Goal: Information Seeking & Learning: Find specific fact

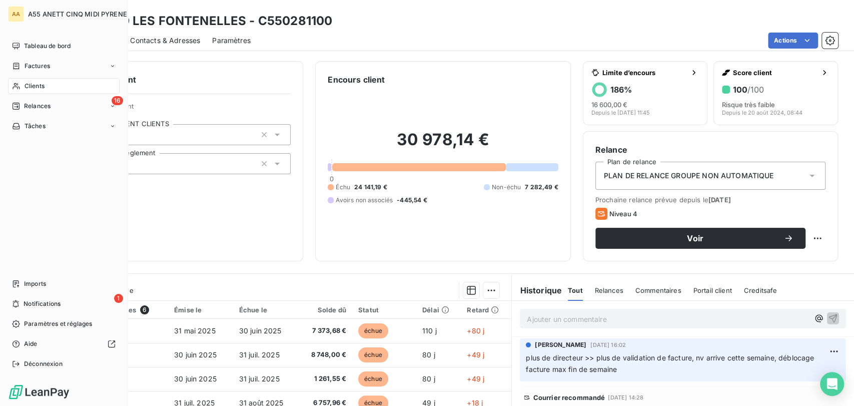
click at [33, 82] on span "Clients" at bounding box center [35, 86] width 20 height 9
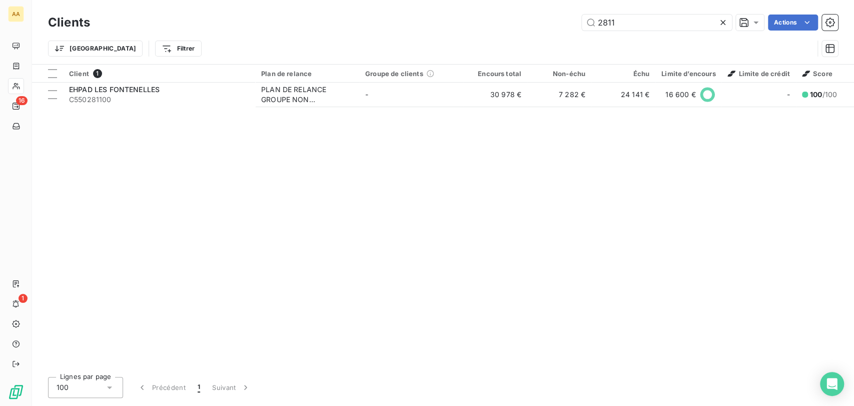
drag, startPoint x: 660, startPoint y: 24, endPoint x: 41, endPoint y: 25, distance: 619.3
click at [165, 36] on div "Clients 2811 Actions Trier Filtrer" at bounding box center [443, 38] width 790 height 52
drag, startPoint x: 625, startPoint y: 24, endPoint x: 584, endPoint y: 23, distance: 41.5
click at [584, 23] on input "4389" at bounding box center [657, 23] width 150 height 16
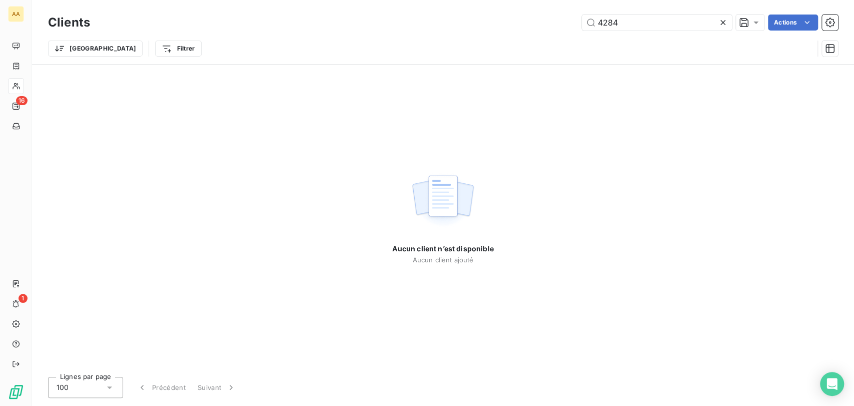
drag, startPoint x: 640, startPoint y: 25, endPoint x: 361, endPoint y: 40, distance: 279.6
click at [416, 37] on div "Clients 4284 Actions Trier Filtrer" at bounding box center [443, 38] width 790 height 52
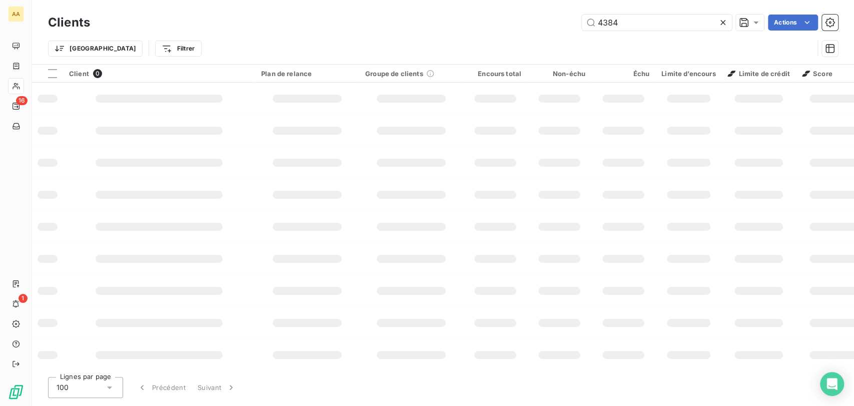
type input "4384"
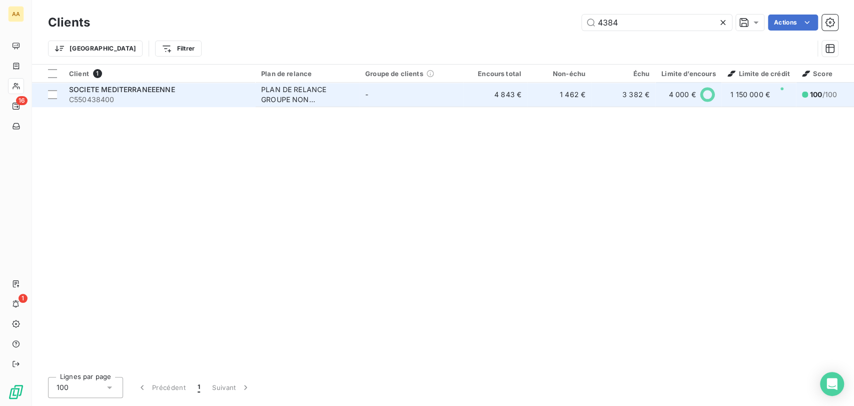
click at [312, 86] on div "PLAN DE RELANCE GROUPE NON AUTOMATIQUE" at bounding box center [307, 95] width 92 height 20
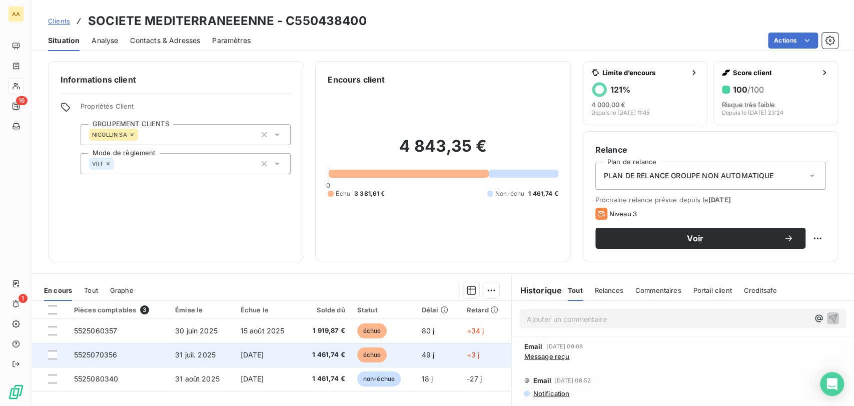
click at [244, 355] on span "[DATE]" at bounding box center [253, 354] width 24 height 9
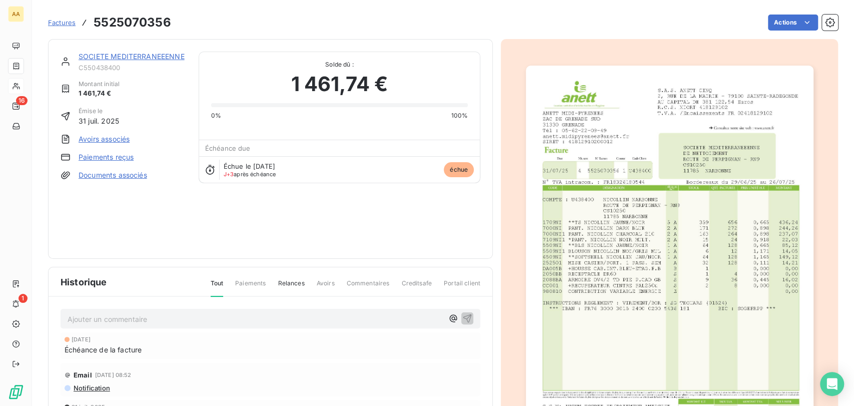
click at [316, 332] on div "[DATE] Échéance de la facture" at bounding box center [271, 345] width 420 height 27
click at [315, 316] on p "Ajouter un commentaire ﻿" at bounding box center [256, 319] width 376 height 13
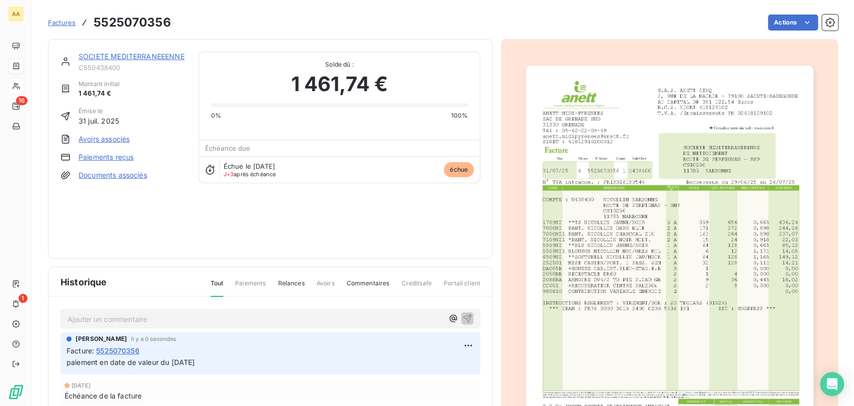
click at [93, 52] on link "SOCIETE MEDITERRANEEENNE" at bounding box center [132, 56] width 106 height 9
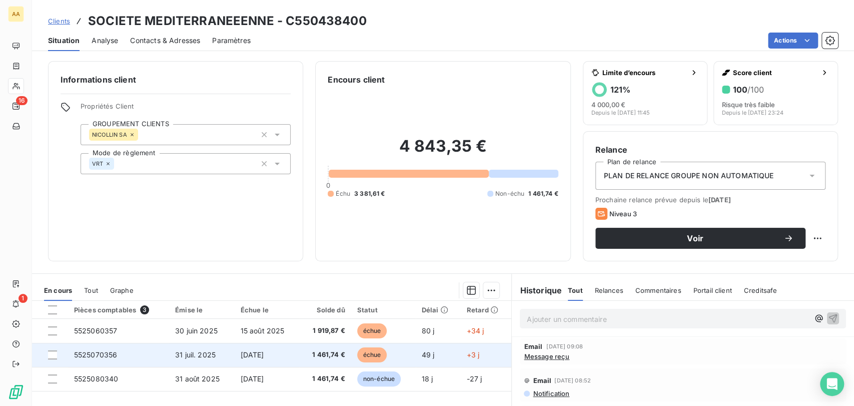
click at [357, 354] on span "échue" at bounding box center [372, 354] width 30 height 15
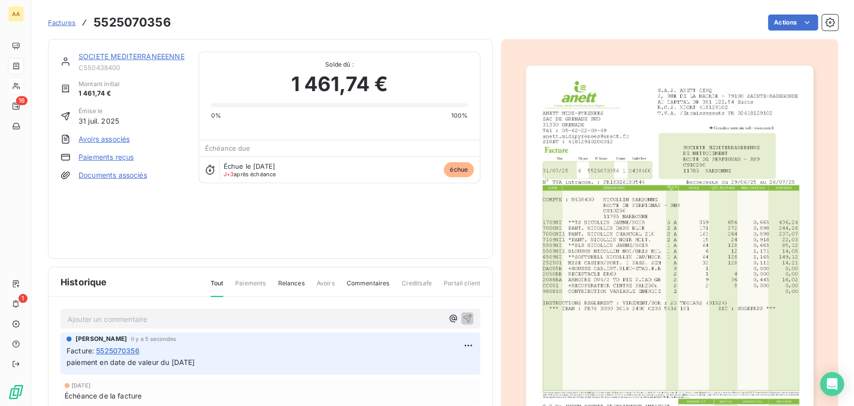
click at [346, 345] on div "Facture : 5525070356" at bounding box center [271, 350] width 408 height 11
click at [221, 280] on div "Tout Paiements Relances Avoirs Commentaires Creditsafe Portail client" at bounding box center [340, 287] width 282 height 17
click at [244, 279] on span "Paiements" at bounding box center [250, 287] width 31 height 17
click at [290, 279] on span "Relances" at bounding box center [291, 287] width 27 height 17
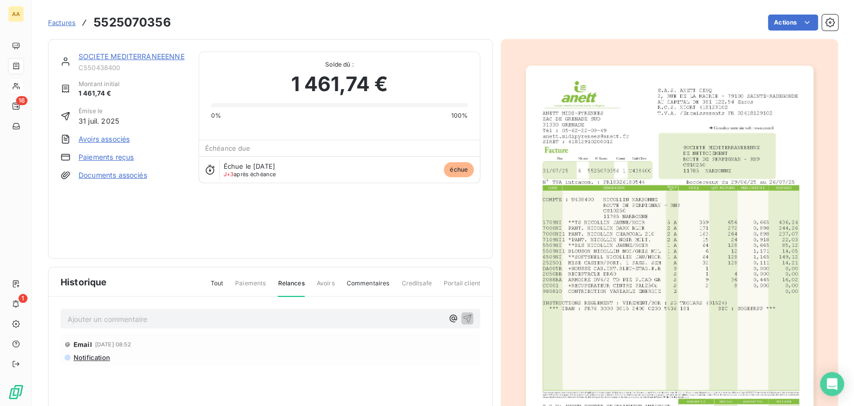
click at [63, 23] on span "Factures" at bounding box center [62, 23] width 28 height 8
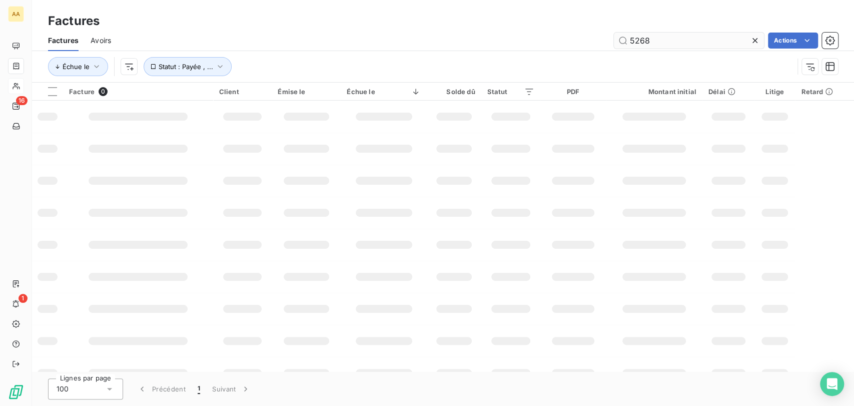
click at [666, 37] on input "5268" at bounding box center [689, 41] width 150 height 16
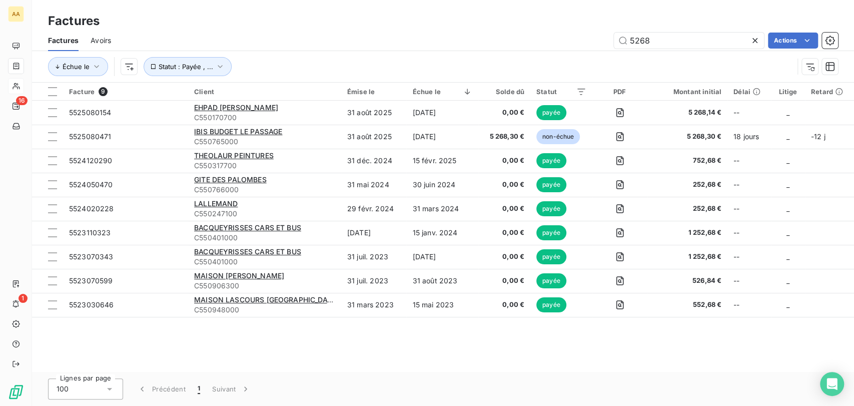
drag, startPoint x: 665, startPoint y: 42, endPoint x: 436, endPoint y: 44, distance: 228.6
click at [480, 49] on div "Factures Avoirs 5268 Actions" at bounding box center [443, 40] width 822 height 21
type input "4384"
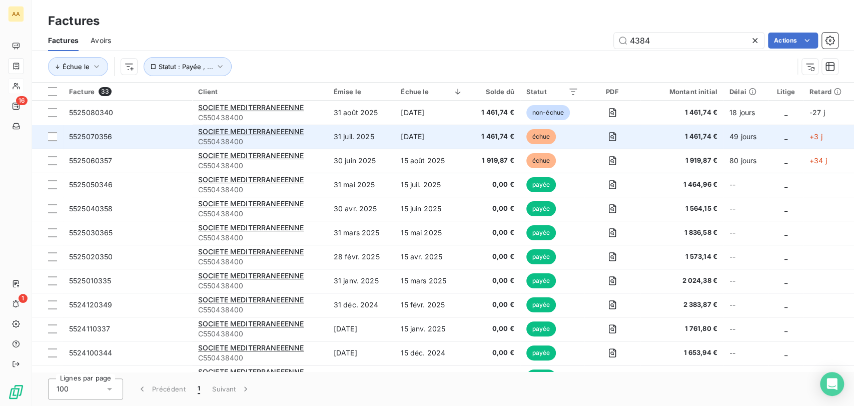
click at [285, 141] on span "C550438400" at bounding box center [260, 142] width 124 height 10
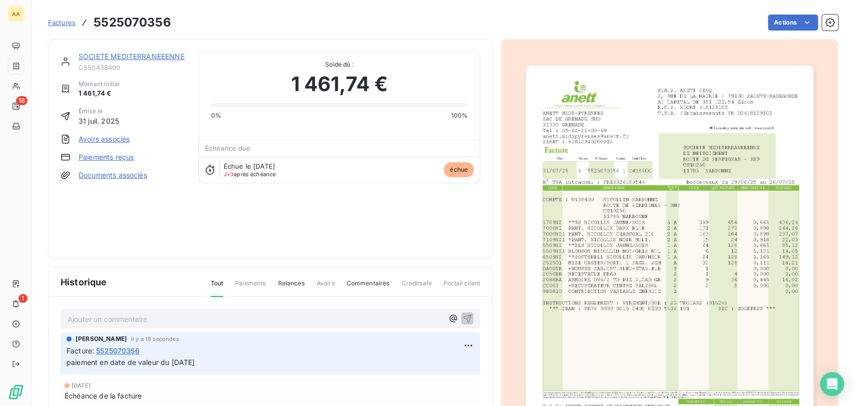
click at [87, 54] on link "SOCIETE MEDITERRANEEENNE" at bounding box center [132, 56] width 106 height 9
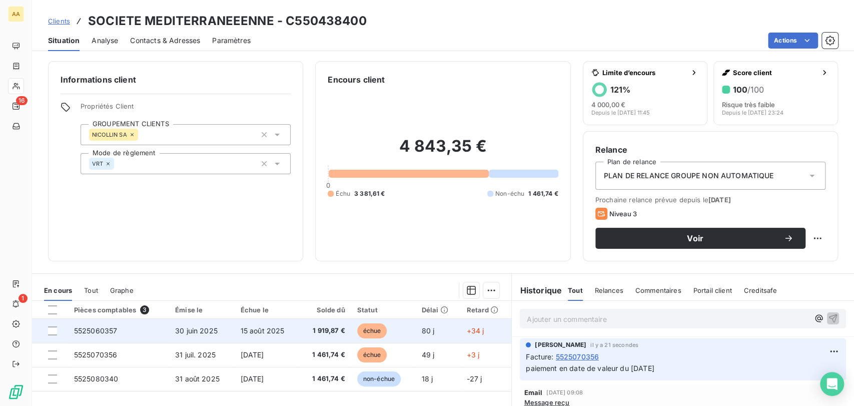
click at [315, 326] on span "1 919,87 €" at bounding box center [325, 331] width 40 height 10
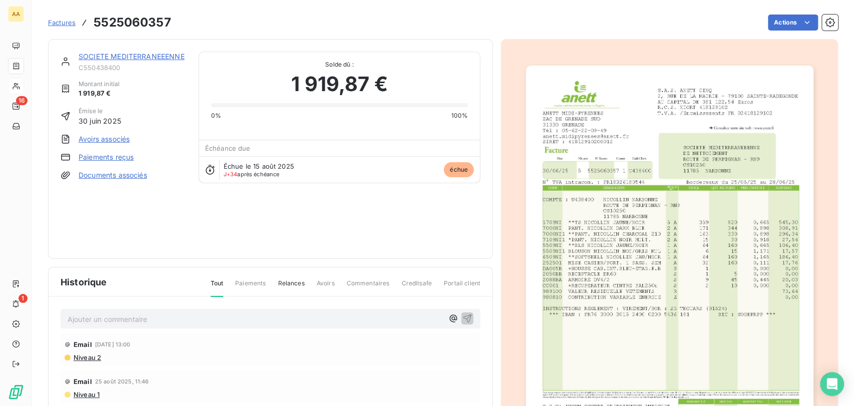
click at [246, 317] on p "Ajouter un commentaire ﻿" at bounding box center [256, 319] width 376 height 13
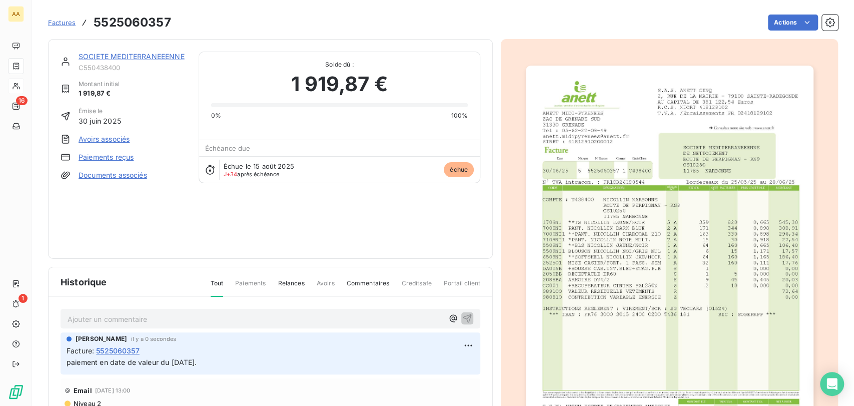
click at [156, 50] on div "SOCIETE MEDITERRANEEENNE C550438400 Montant initial 1 919,87 € Émise le [DATE] …" at bounding box center [270, 149] width 445 height 220
click at [156, 55] on link "SOCIETE MEDITERRANEEENNE" at bounding box center [132, 56] width 106 height 9
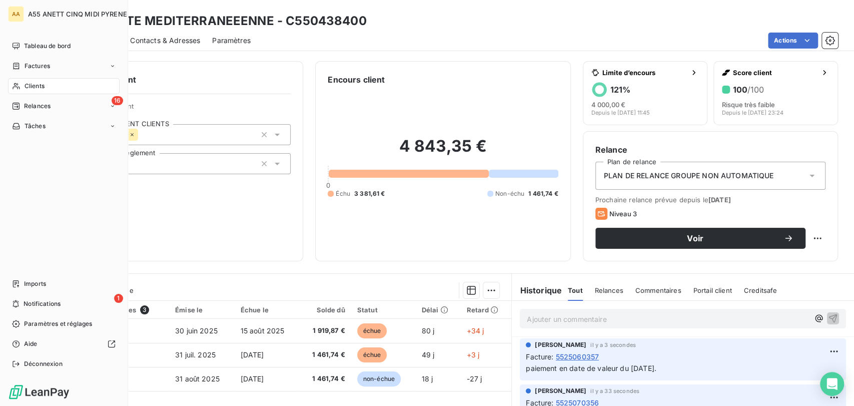
click at [31, 86] on span "Clients" at bounding box center [35, 86] width 20 height 9
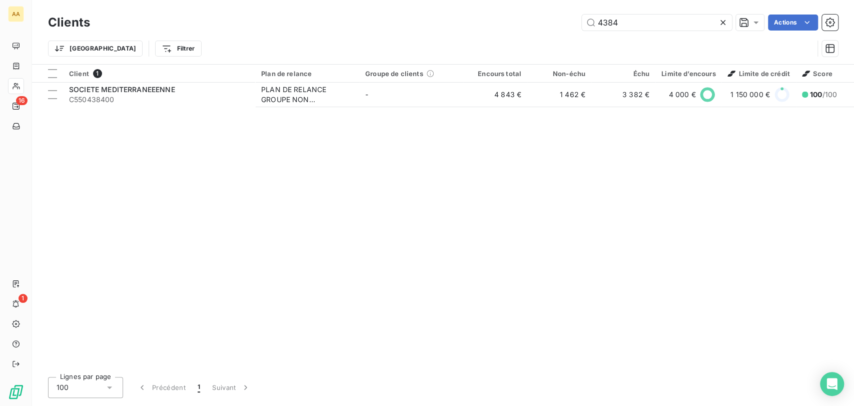
drag, startPoint x: 636, startPoint y: 20, endPoint x: 27, endPoint y: 27, distance: 609.9
click at [480, 62] on div "Clients 4384 Actions Trier Filtrer" at bounding box center [443, 38] width 790 height 52
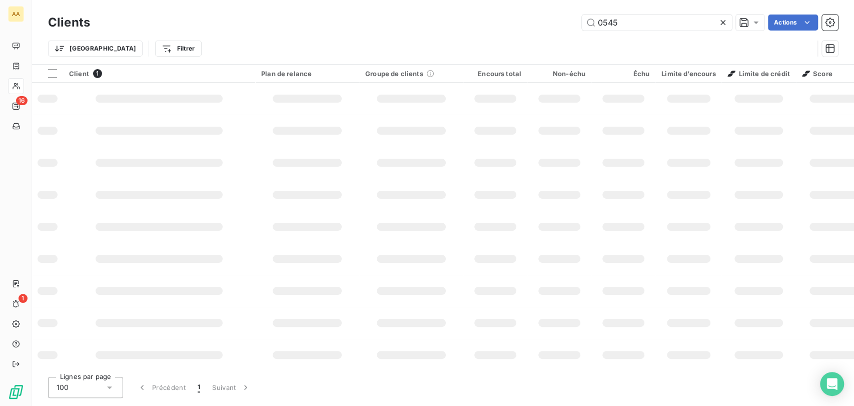
type input "0545"
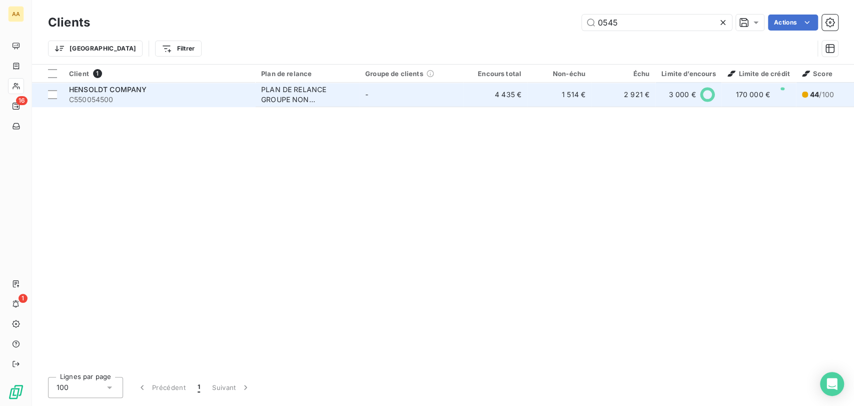
click at [207, 93] on div "HENSOLDT COMPANY" at bounding box center [159, 90] width 180 height 10
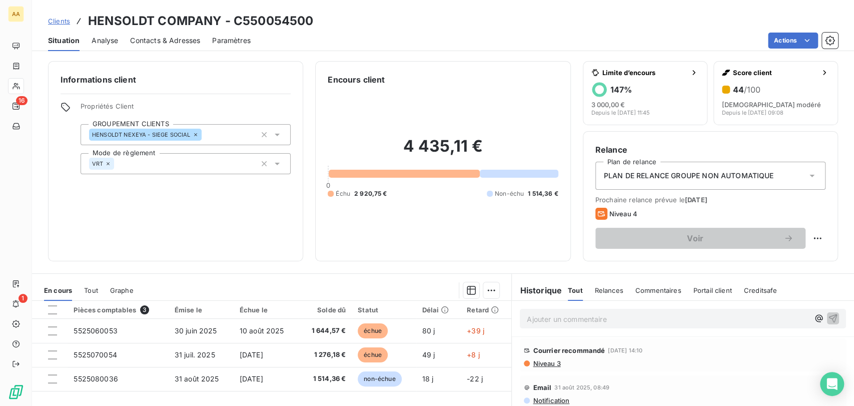
click at [53, 21] on span "Clients" at bounding box center [59, 21] width 22 height 8
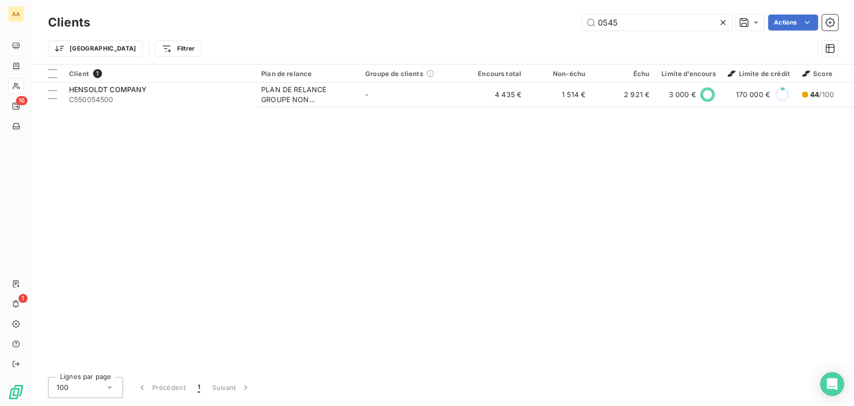
drag, startPoint x: 637, startPoint y: 23, endPoint x: 314, endPoint y: 13, distance: 323.3
click at [412, 23] on div "0545 Actions" at bounding box center [470, 23] width 736 height 16
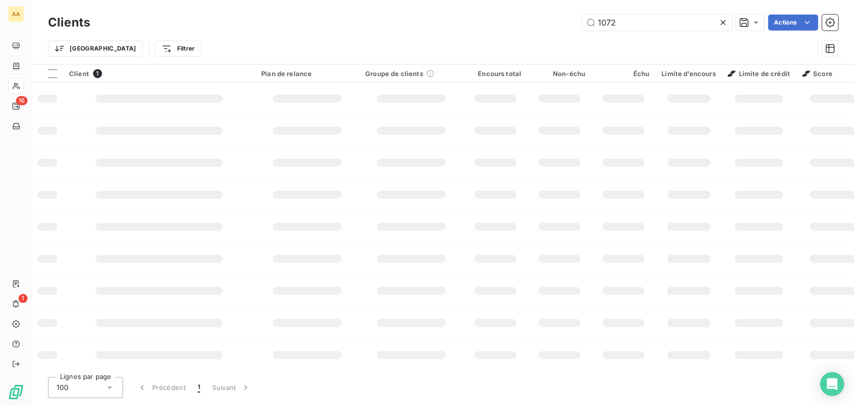
type input "1072"
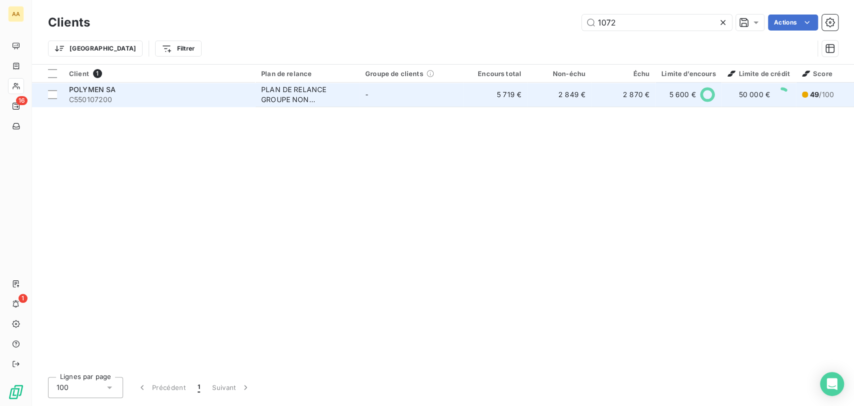
click at [293, 86] on div "PLAN DE RELANCE GROUPE NON AUTOMATIQUE" at bounding box center [307, 95] width 92 height 20
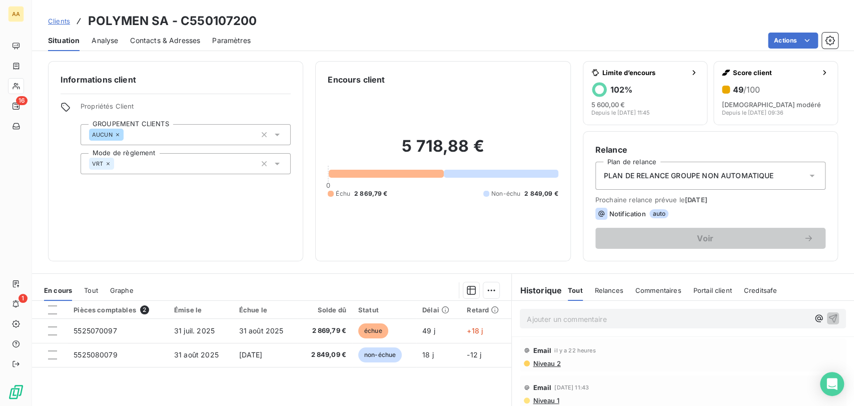
click at [596, 321] on p "Ajouter un commentaire ﻿" at bounding box center [668, 319] width 282 height 13
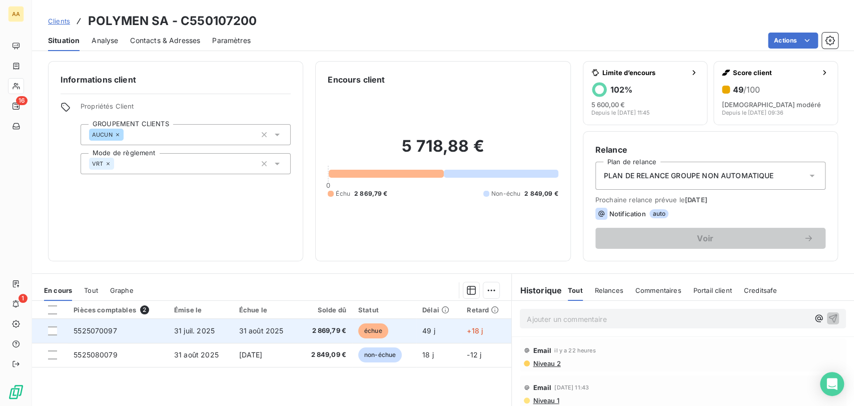
click at [277, 331] on span "31 août 2025" at bounding box center [261, 330] width 45 height 9
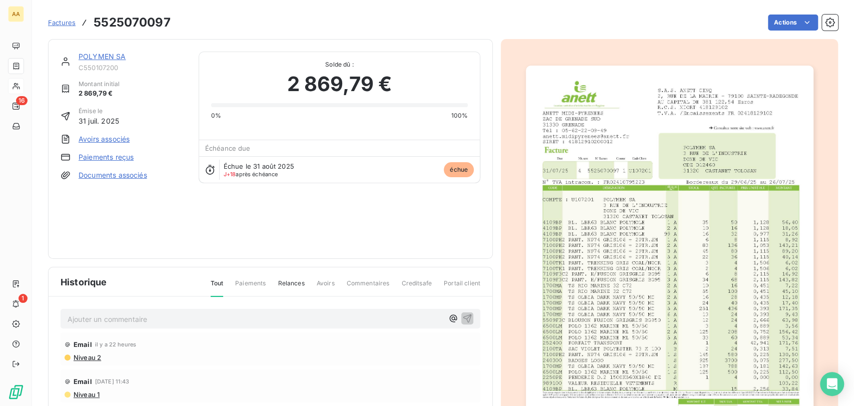
click at [154, 313] on p "Ajouter un commentaire ﻿" at bounding box center [256, 319] width 376 height 13
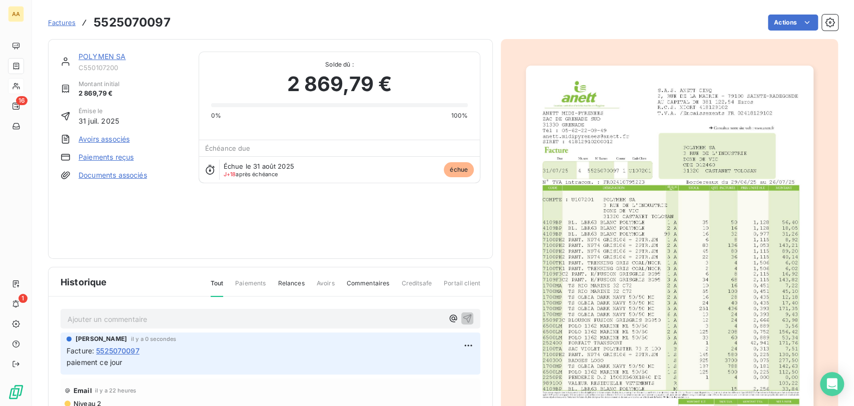
click at [101, 58] on link "POLYMEN SA" at bounding box center [103, 56] width 48 height 9
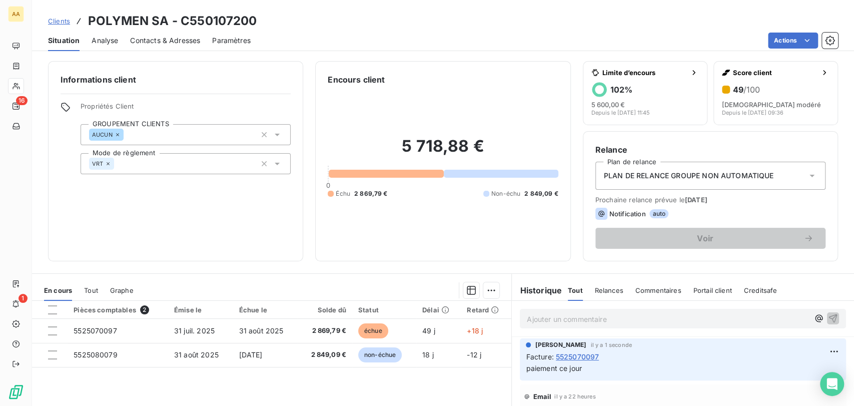
click at [246, 44] on span "Paramètres" at bounding box center [231, 41] width 39 height 10
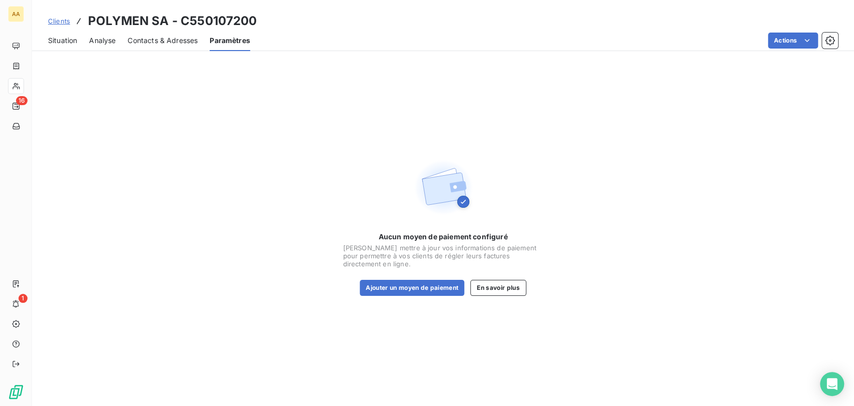
click at [179, 45] on span "Contacts & Adresses" at bounding box center [163, 41] width 70 height 10
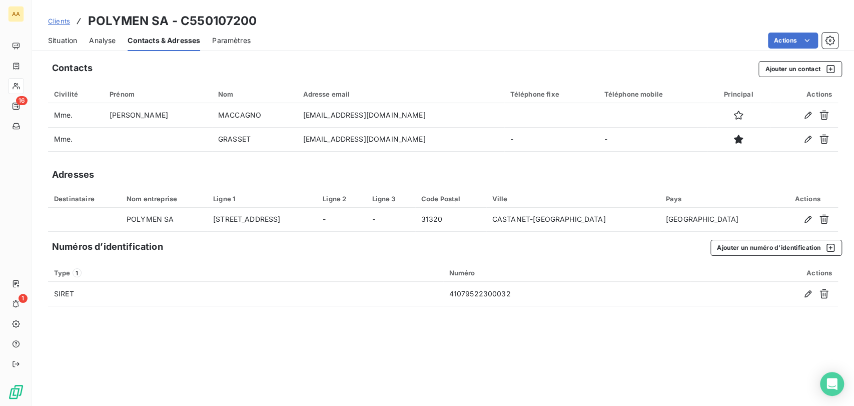
click at [126, 25] on h3 "POLYMEN SA - C550107200" at bounding box center [172, 21] width 169 height 18
click at [134, 22] on h3 "POLYMEN SA - C550107200" at bounding box center [172, 21] width 169 height 18
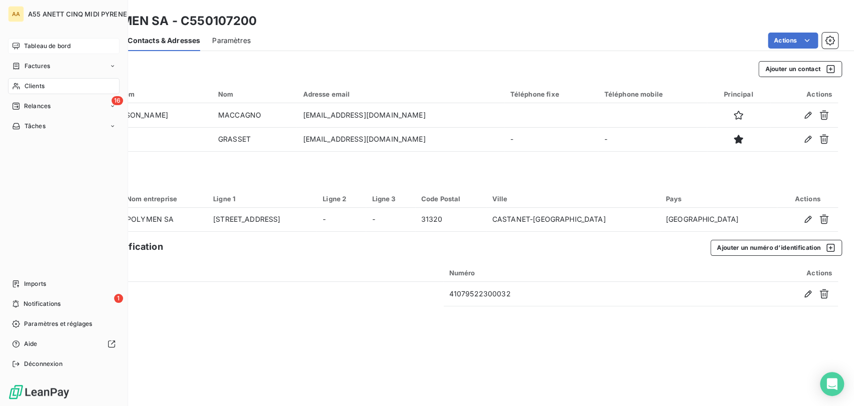
click at [37, 43] on span "Tableau de bord" at bounding box center [47, 46] width 47 height 9
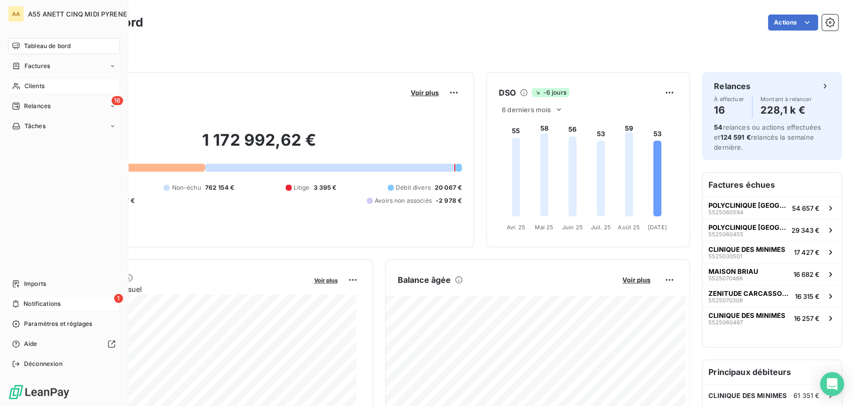
click at [16, 303] on icon at bounding box center [16, 304] width 8 height 8
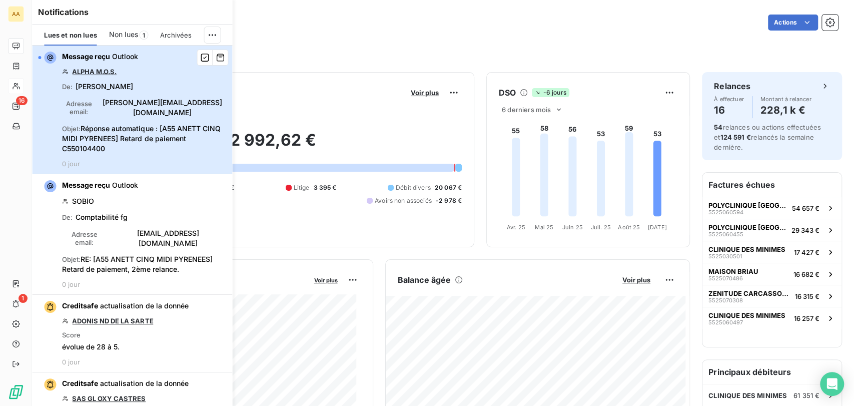
click at [138, 141] on span "Réponse automatique : [A55 ANETT CINQ MIDI PYRENEES] Retard de paiement C550104…" at bounding box center [141, 138] width 158 height 29
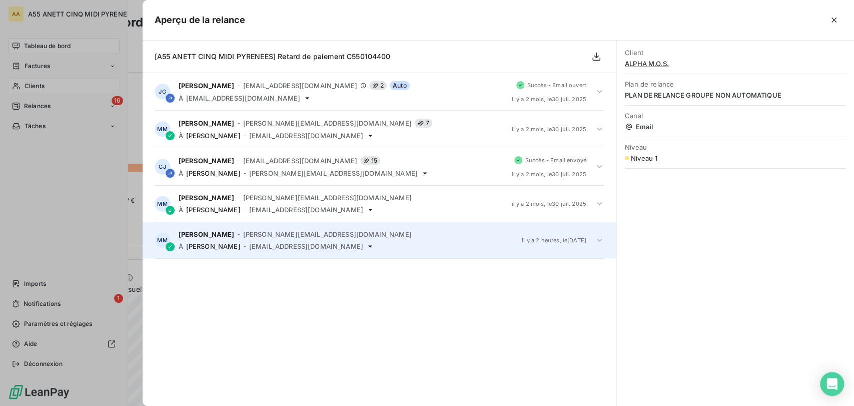
click at [309, 243] on span "[EMAIL_ADDRESS][DOMAIN_NAME]" at bounding box center [306, 246] width 114 height 8
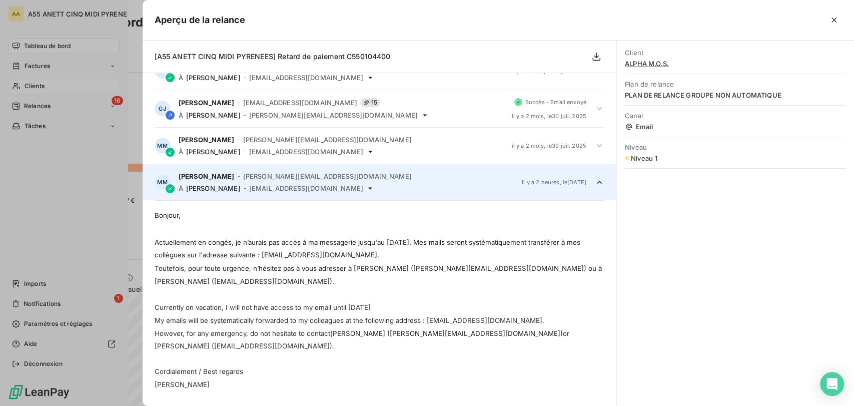
scroll to position [64, 0]
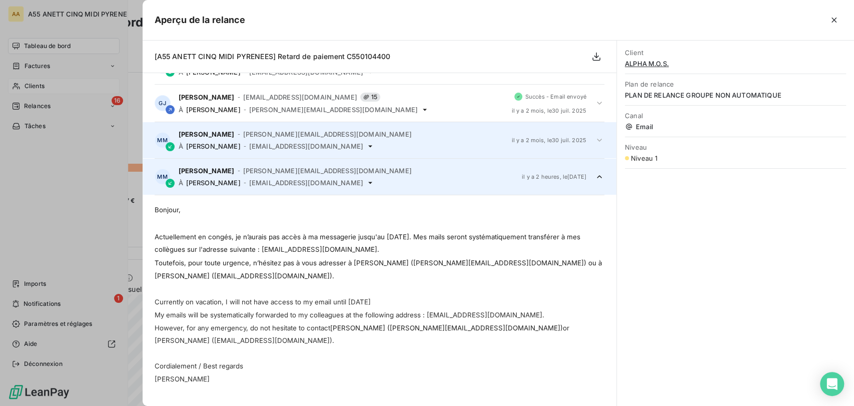
click at [340, 148] on div "À [PERSON_NAME] - [PERSON_NAME][EMAIL_ADDRESS][DOMAIN_NAME]" at bounding box center [341, 146] width 325 height 8
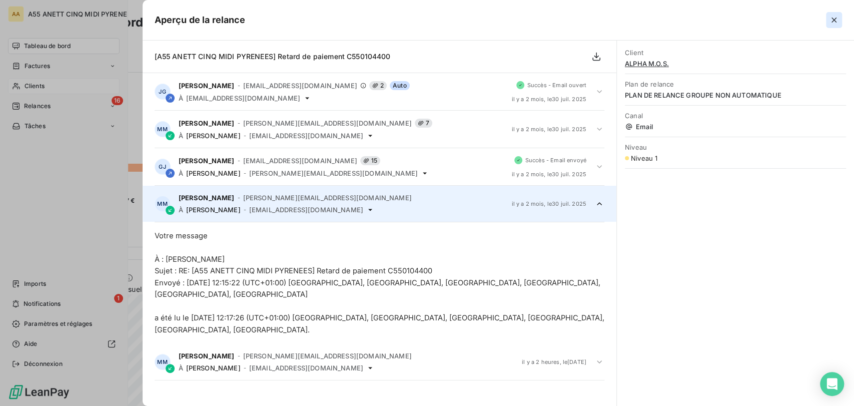
click at [838, 20] on icon "button" at bounding box center [834, 20] width 10 height 10
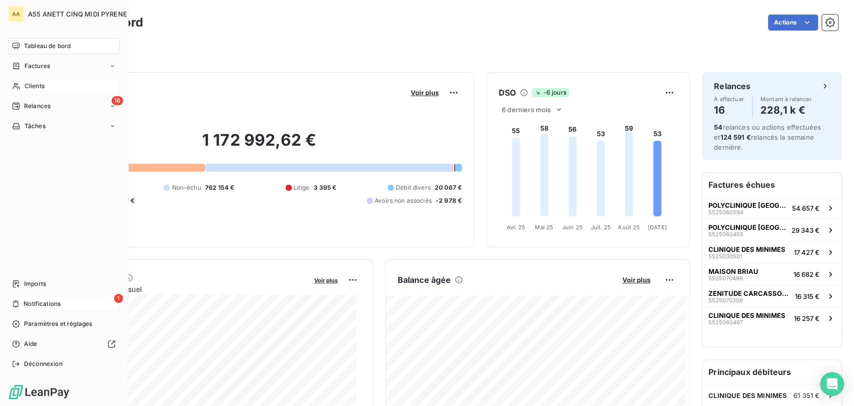
click at [60, 303] on span "Notifications" at bounding box center [42, 303] width 37 height 9
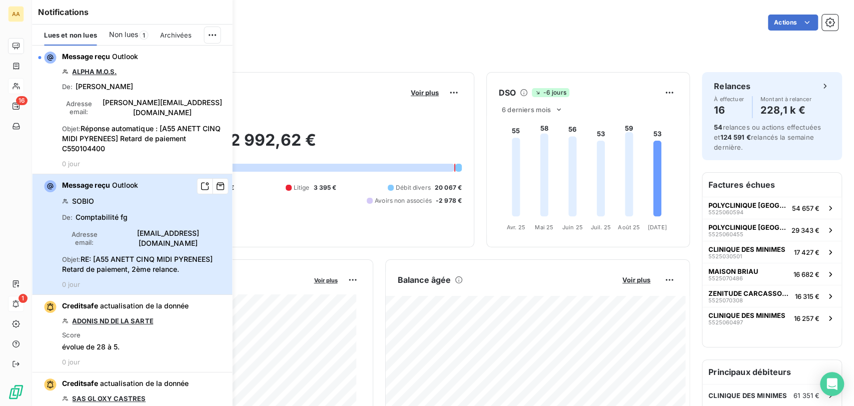
click at [164, 214] on div "Message reçu Outlook SOBIO De : Comptabilité fg Adresse email : [EMAIL_ADDRESS]…" at bounding box center [144, 234] width 164 height 108
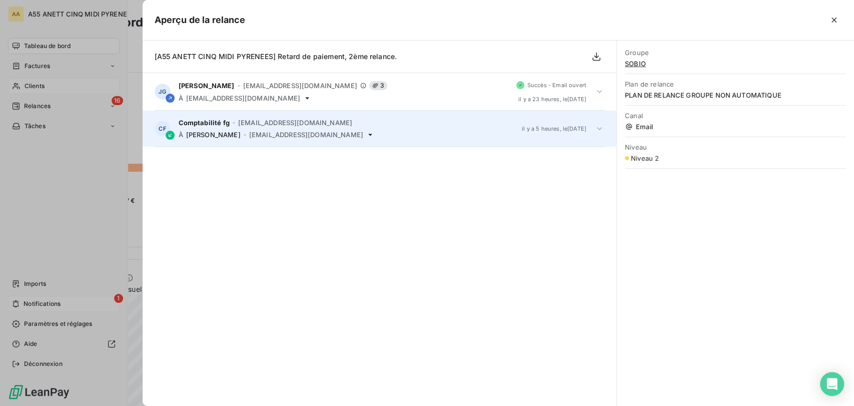
click at [258, 143] on div "CF Comptabilité fg - [EMAIL_ADDRESS][DOMAIN_NAME] À [PERSON_NAME] - [PERSON_NAM…" at bounding box center [380, 129] width 474 height 36
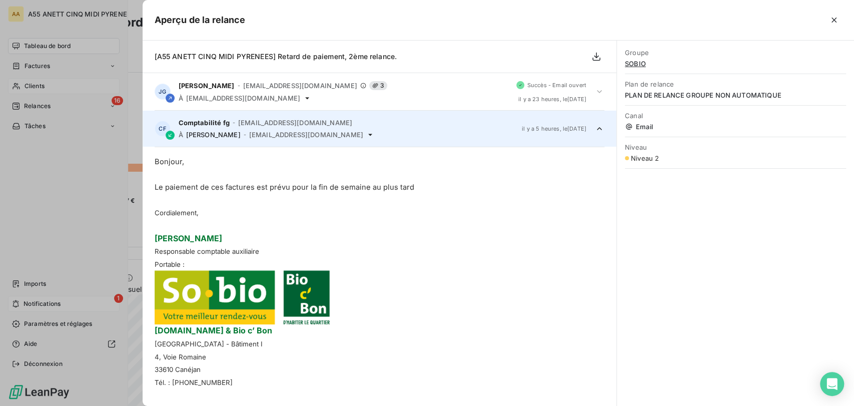
scroll to position [37, 0]
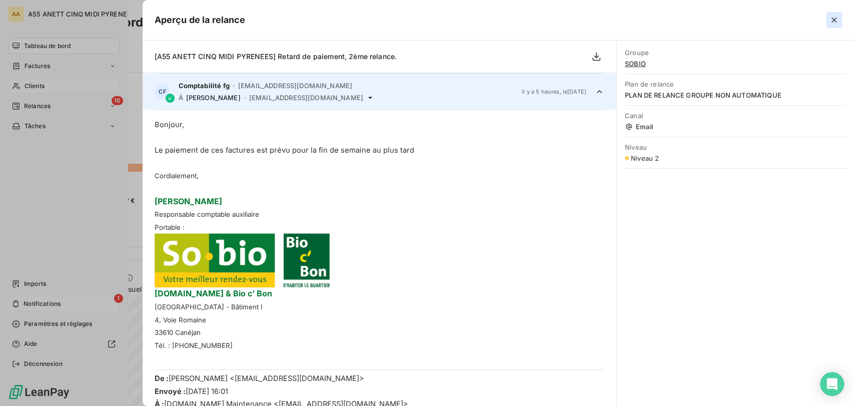
click at [835, 19] on icon "button" at bounding box center [834, 20] width 10 height 10
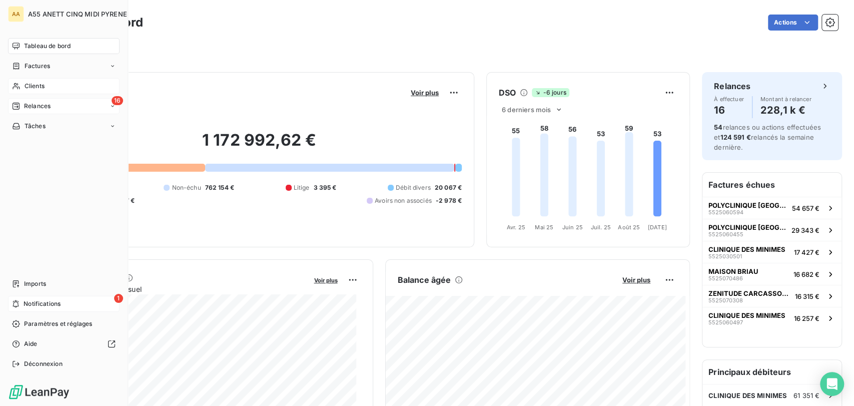
click at [113, 104] on span "16" at bounding box center [118, 100] width 12 height 9
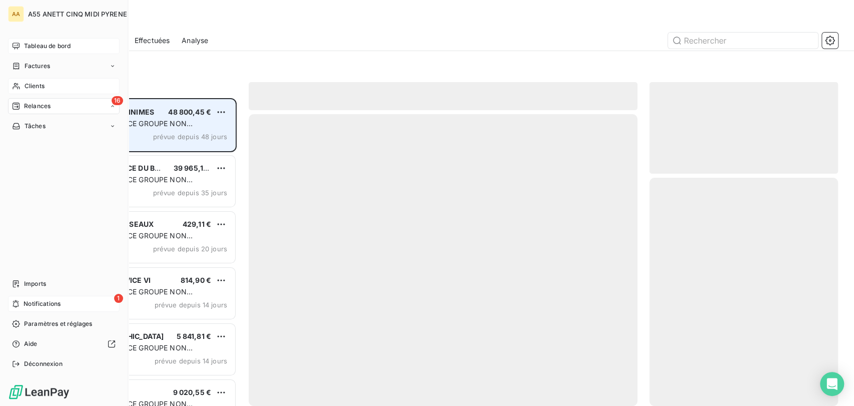
scroll to position [299, 180]
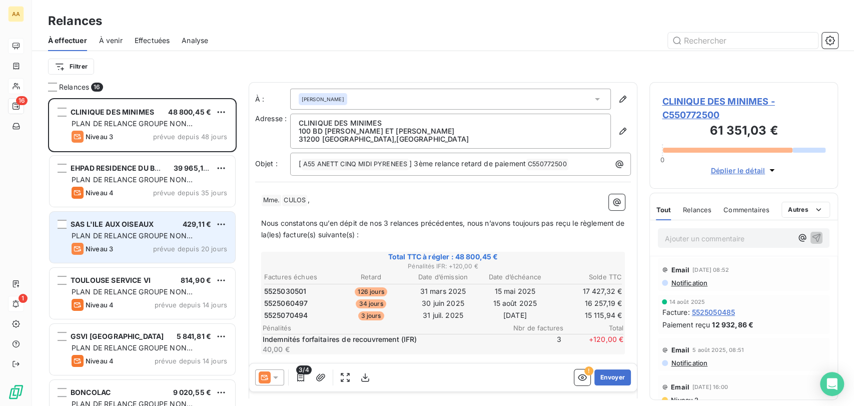
click at [147, 237] on span "PLAN DE RELANCE GROUPE NON AUTOMATIQUE" at bounding box center [132, 240] width 121 height 19
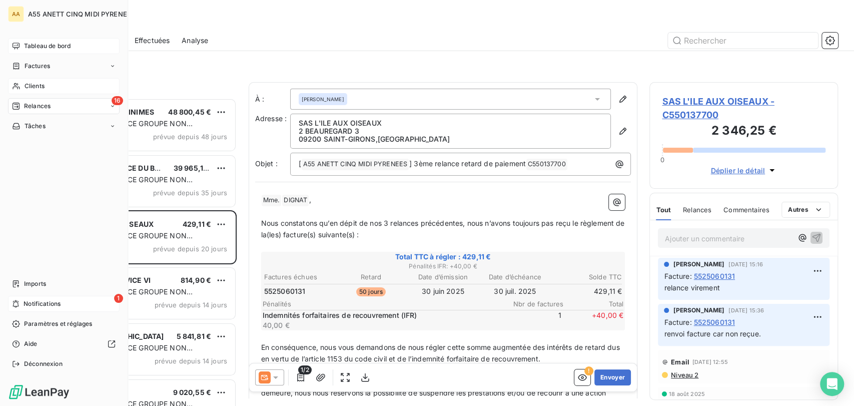
drag, startPoint x: 17, startPoint y: 85, endPoint x: 69, endPoint y: 82, distance: 51.6
click at [17, 85] on icon at bounding box center [16, 86] width 7 height 7
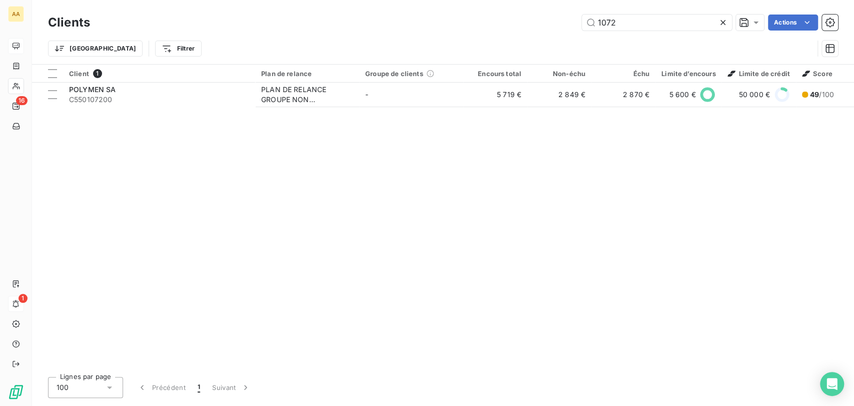
drag, startPoint x: 624, startPoint y: 27, endPoint x: 499, endPoint y: 35, distance: 125.9
click at [512, 35] on div "Clients 1072 Actions Trier Filtrer" at bounding box center [443, 38] width 790 height 52
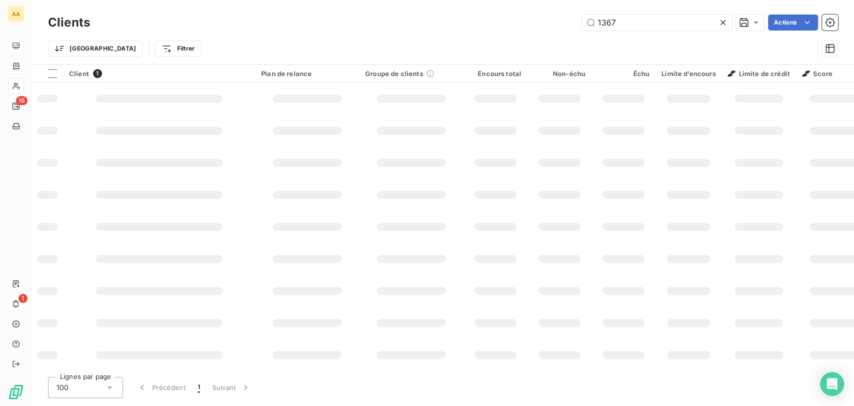
type input "1367"
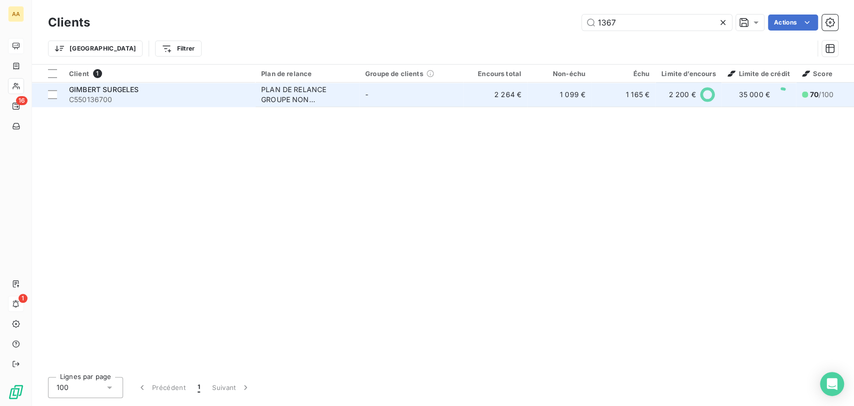
click at [208, 96] on span "C550136700" at bounding box center [159, 100] width 180 height 10
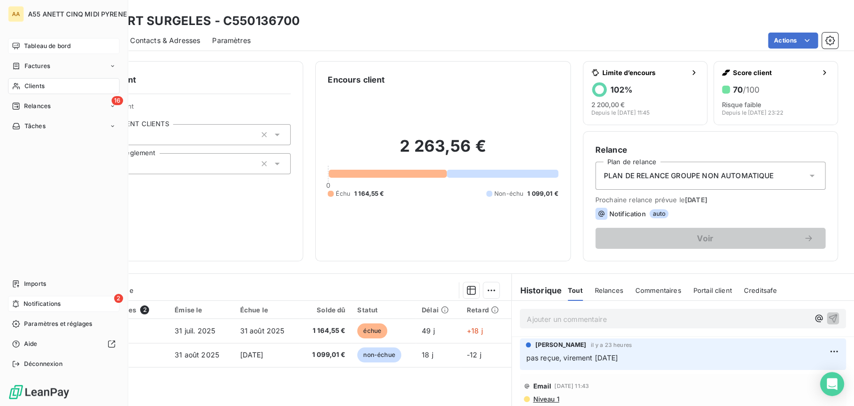
click at [25, 85] on span "Clients" at bounding box center [35, 86] width 20 height 9
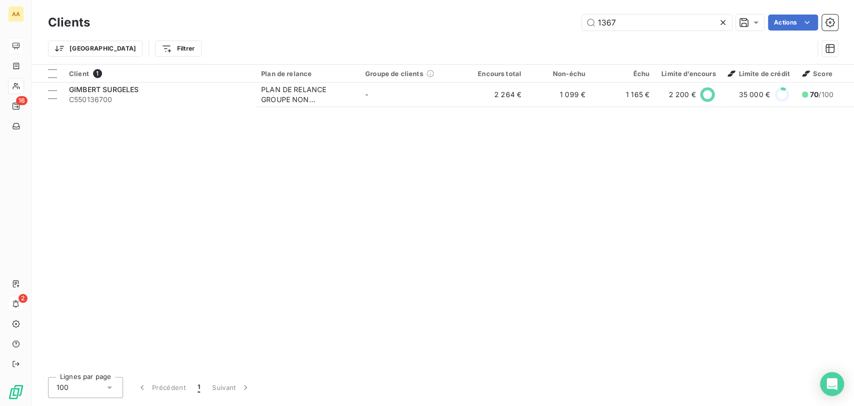
drag, startPoint x: 557, startPoint y: 28, endPoint x: 516, endPoint y: 28, distance: 40.5
click at [525, 28] on div "1367 Actions" at bounding box center [470, 23] width 736 height 16
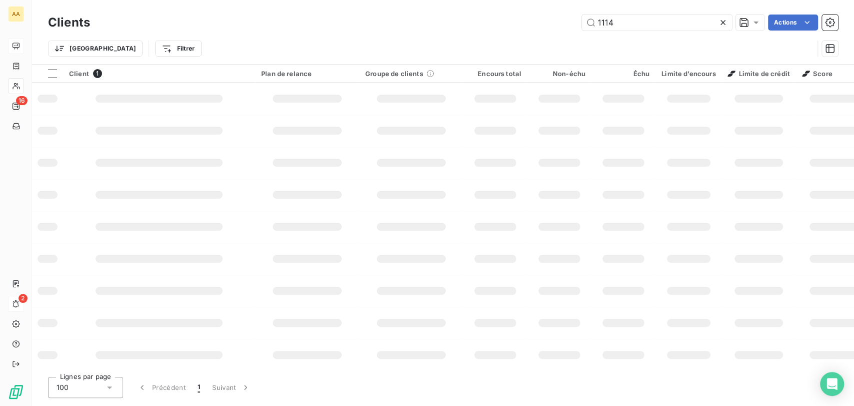
type input "1114"
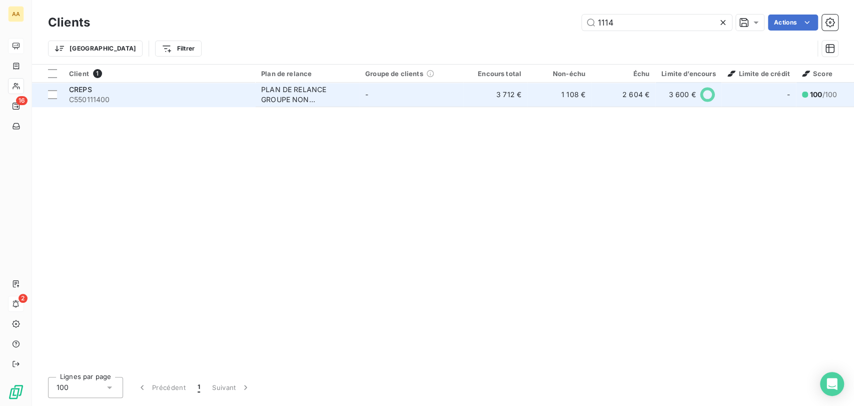
click at [366, 90] on span "-" at bounding box center [366, 94] width 3 height 9
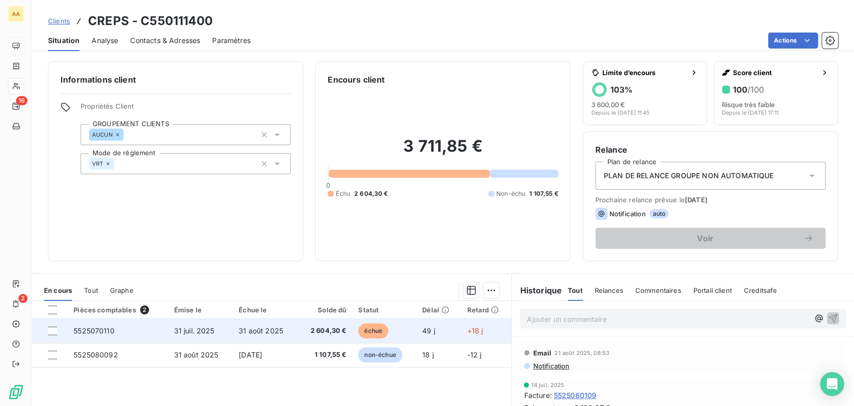
scroll to position [56, 0]
click at [336, 331] on span "2 604,30 €" at bounding box center [325, 331] width 43 height 10
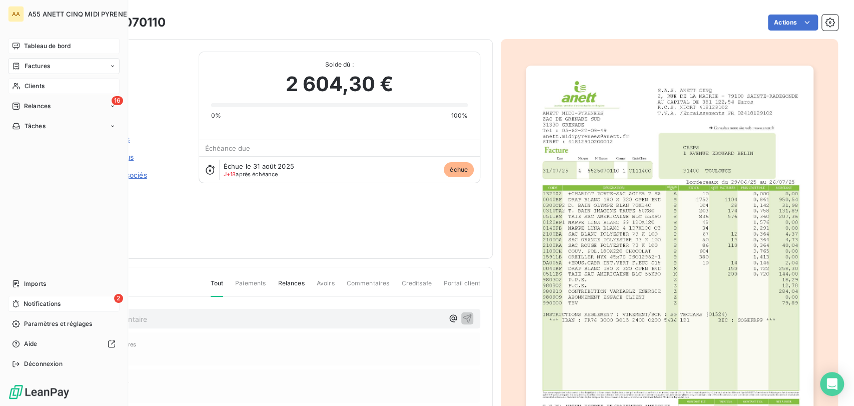
click at [94, 300] on div "2 Notifications" at bounding box center [64, 304] width 112 height 16
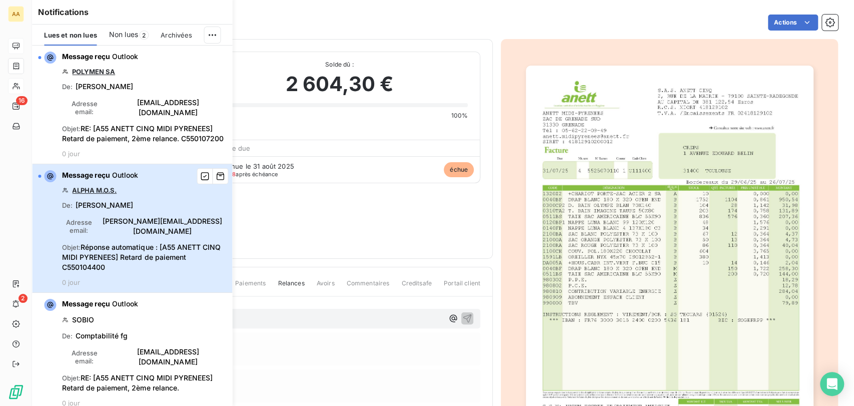
click at [132, 263] on span "Objet : Réponse automatique : [A55 ANETT CINQ MIDI PYRENEES] Retard de paiement…" at bounding box center [144, 257] width 164 height 30
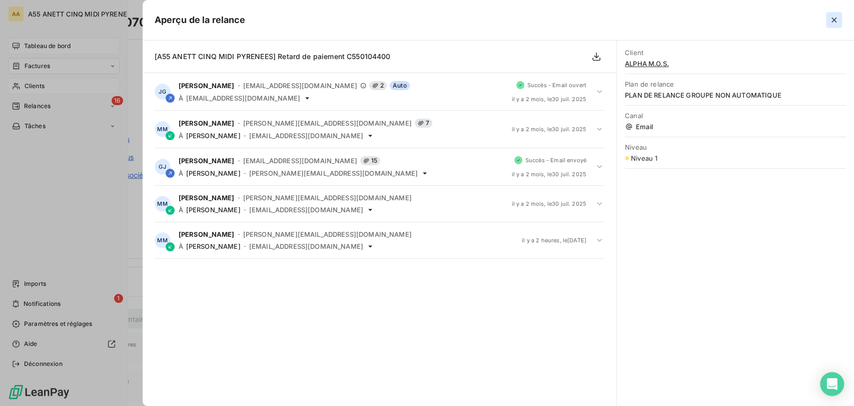
click at [835, 19] on icon "button" at bounding box center [834, 20] width 10 height 10
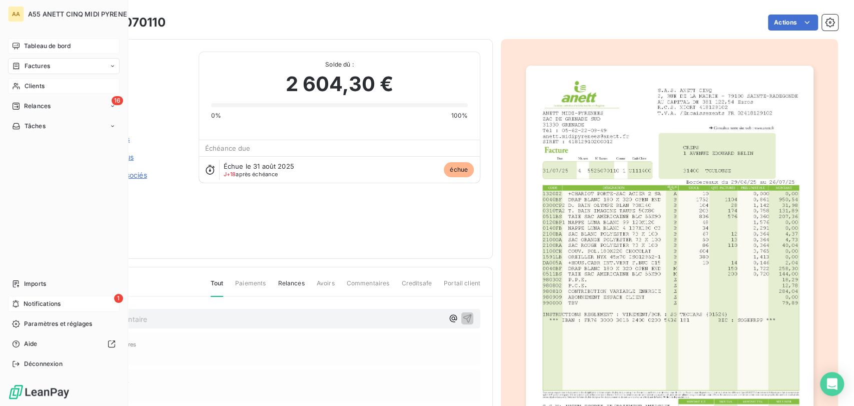
click at [70, 304] on div "1 Notifications" at bounding box center [64, 304] width 112 height 16
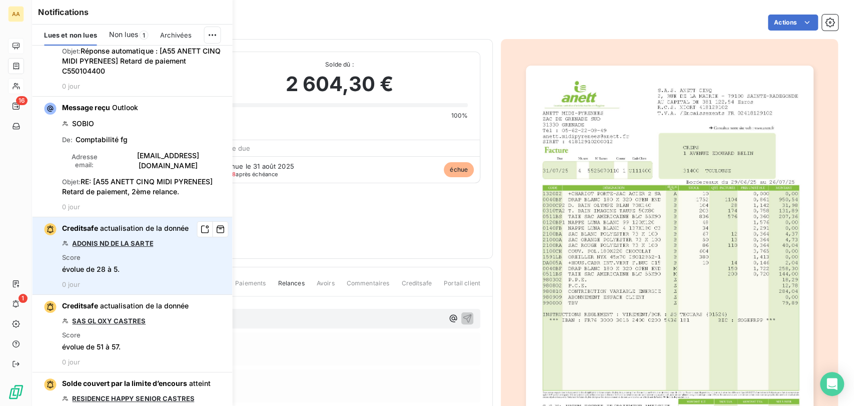
scroll to position [222, 0]
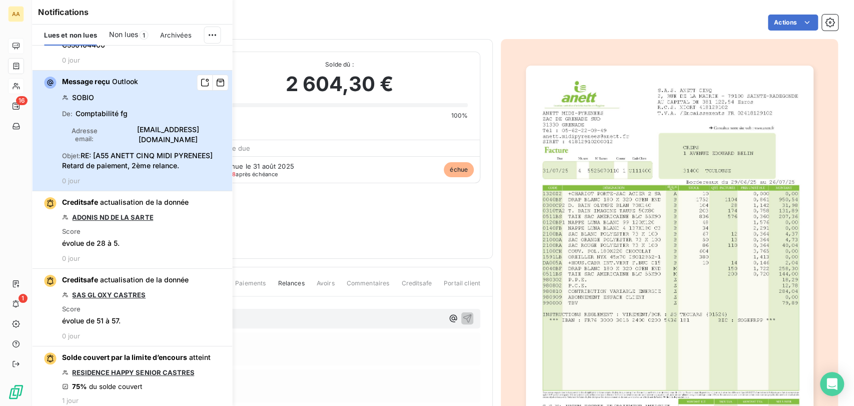
click at [119, 151] on span "Objet : RE: [A55 ANETT CINQ MIDI PYRENEES] Retard de paiement, 2ème relance." at bounding box center [144, 161] width 164 height 20
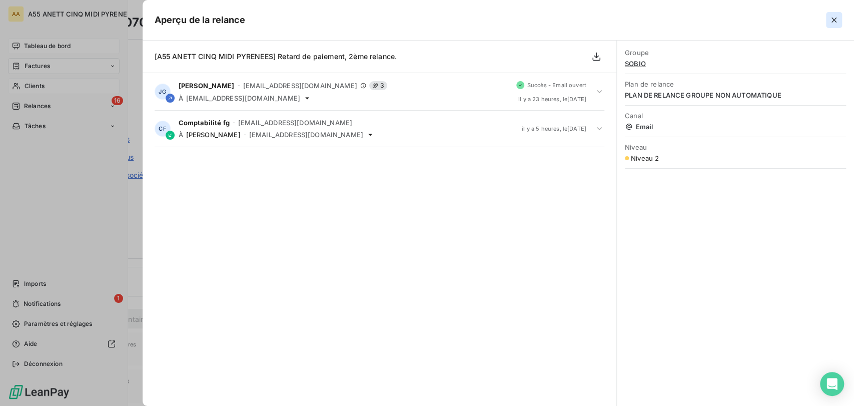
click at [833, 16] on icon "button" at bounding box center [834, 20] width 10 height 10
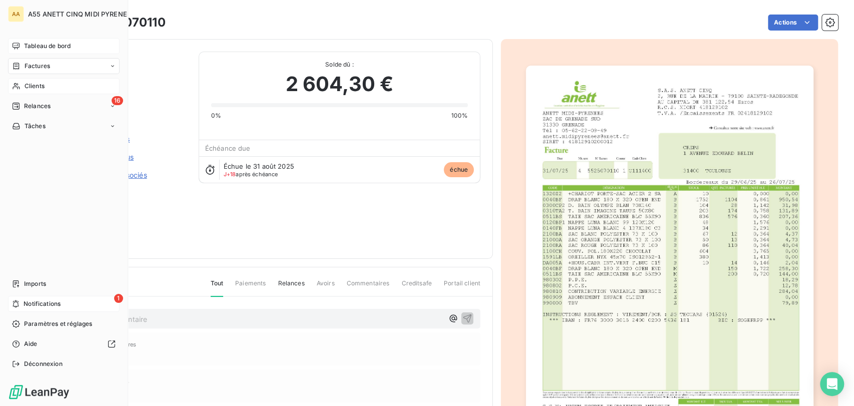
click at [58, 308] on div "1 Notifications" at bounding box center [64, 304] width 112 height 16
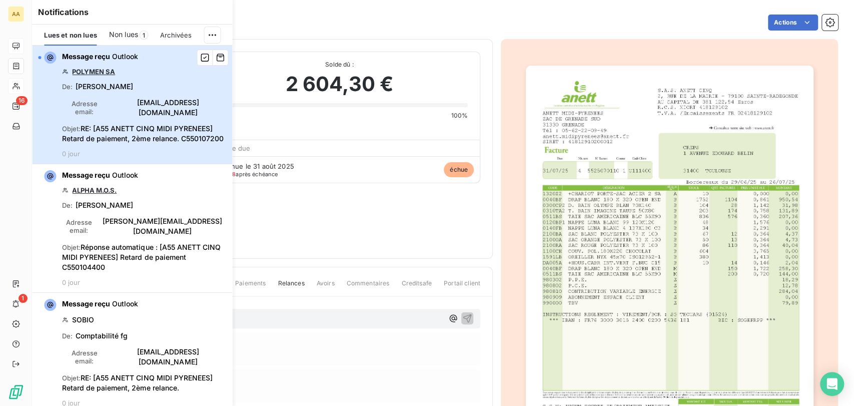
click at [94, 96] on div "Message reçu Outlook POLYMEN SA De : [PERSON_NAME] Adresse email : [EMAIL_ADDRE…" at bounding box center [144, 105] width 164 height 106
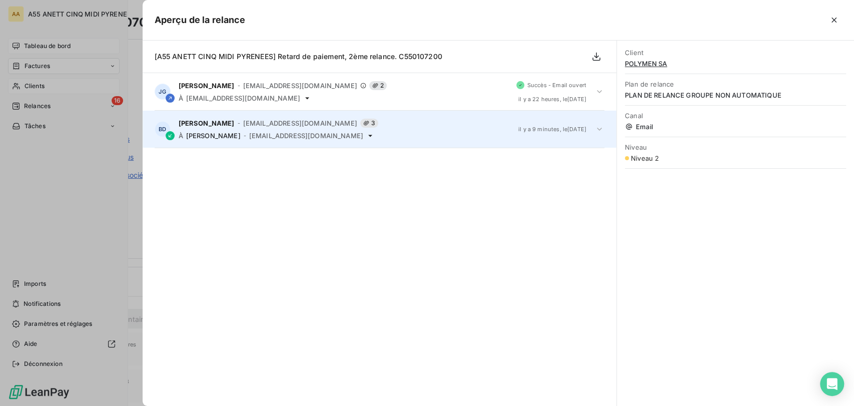
click at [340, 122] on div "[PERSON_NAME] - [EMAIL_ADDRESS][DOMAIN_NAME] 3" at bounding box center [345, 123] width 332 height 9
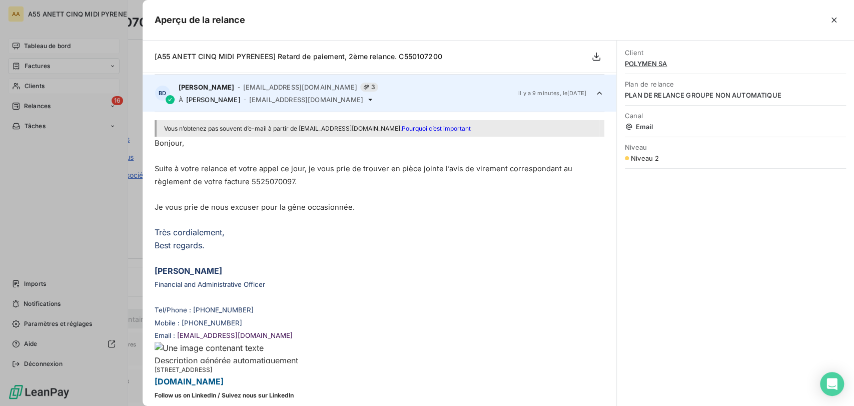
scroll to position [37, 0]
click at [836, 22] on icon "button" at bounding box center [833, 20] width 5 height 5
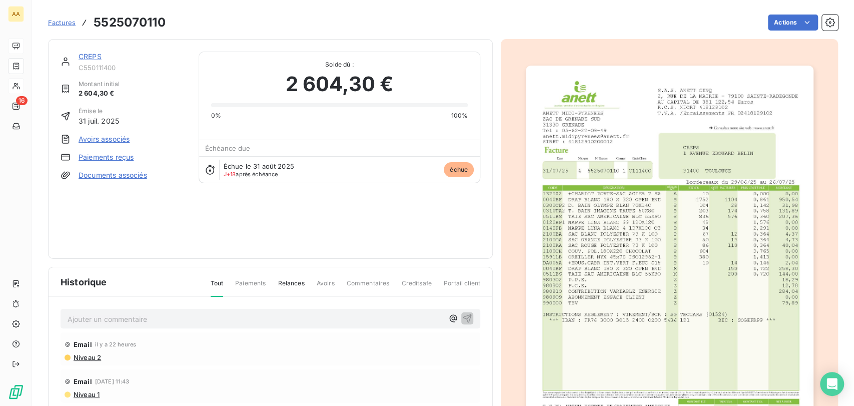
click at [90, 56] on link "CREPS" at bounding box center [90, 56] width 23 height 9
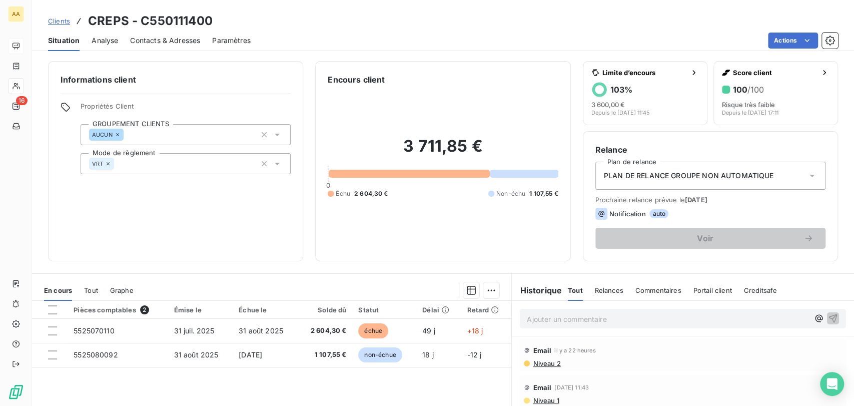
click at [180, 41] on span "Contacts & Adresses" at bounding box center [165, 41] width 70 height 10
